Goal: Manage account settings

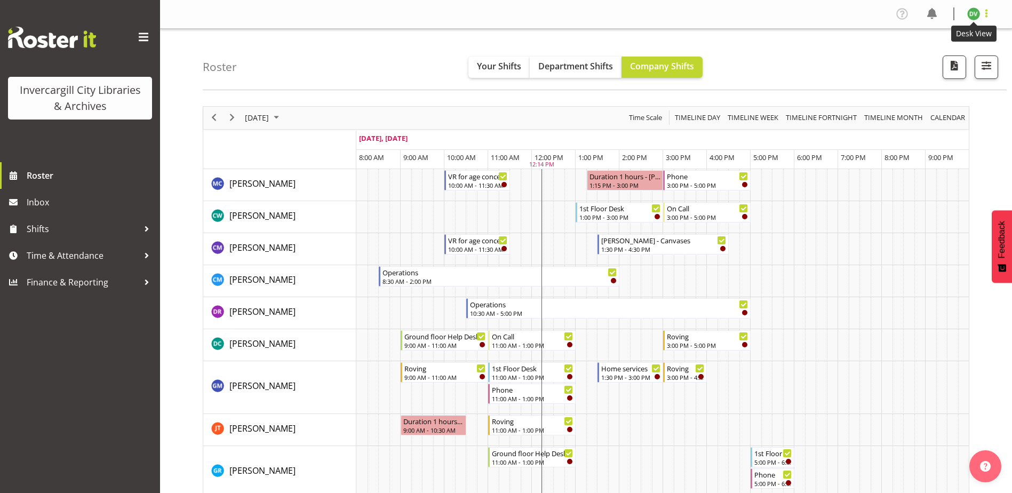
click at [984, 9] on span at bounding box center [986, 13] width 13 height 13
click at [967, 28] on link "Profile" at bounding box center [941, 36] width 102 height 19
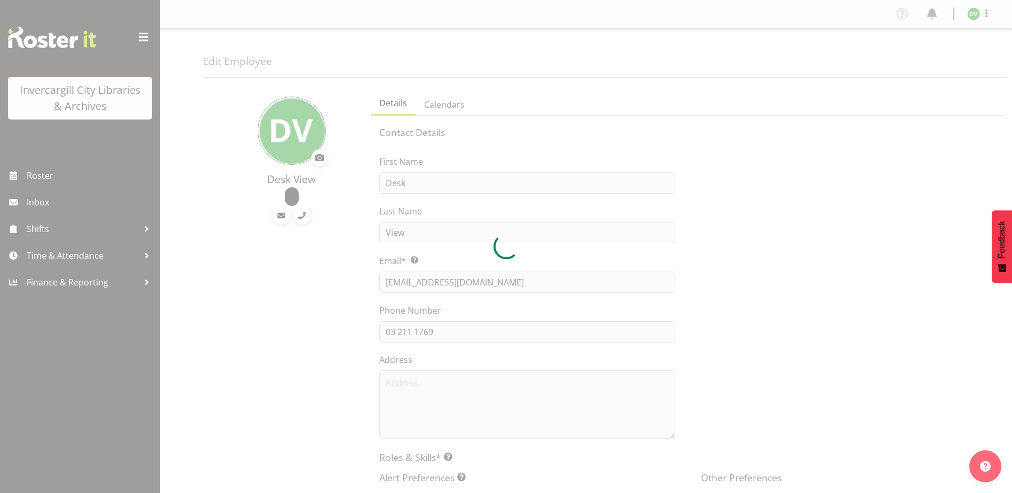
select select "TimelineDay"
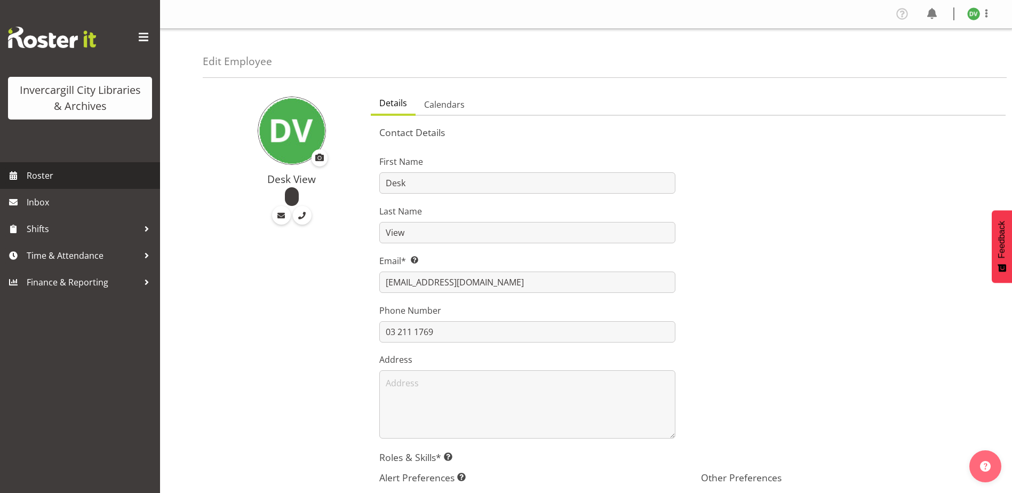
click at [89, 173] on span "Roster" at bounding box center [91, 175] width 128 height 16
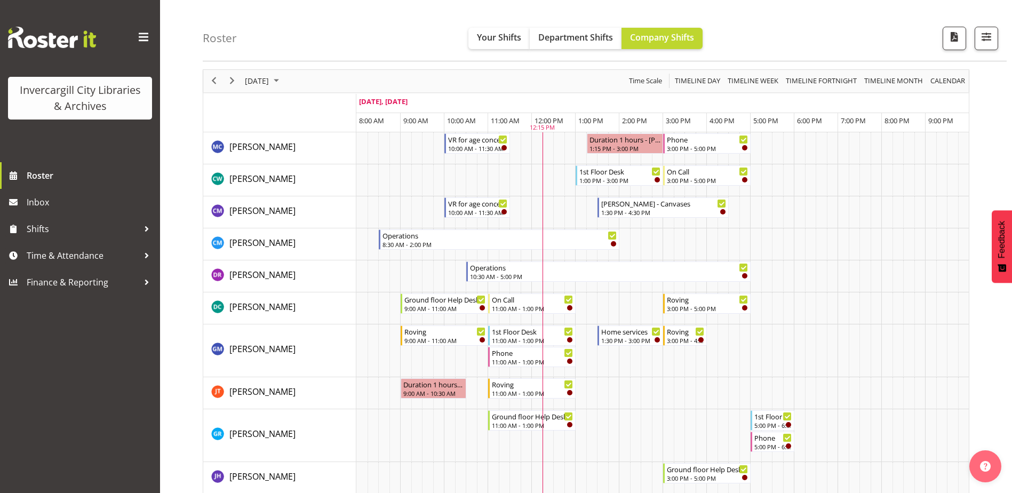
scroll to position [53, 0]
